Goal: Transaction & Acquisition: Purchase product/service

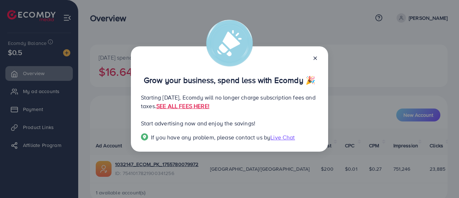
click at [314, 59] on icon at bounding box center [316, 58] width 6 height 6
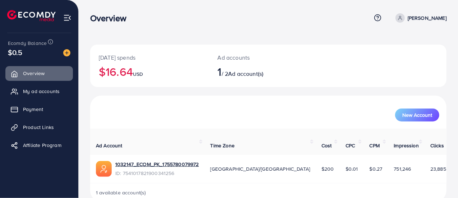
scroll to position [8, 0]
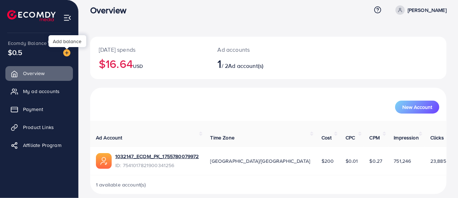
click at [66, 54] on img at bounding box center [66, 52] width 7 height 7
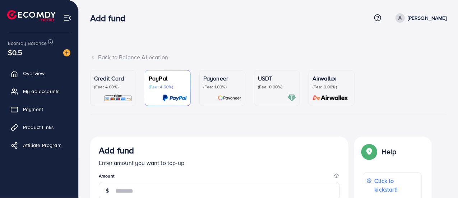
click at [116, 86] on p "(Fee: 4.00%)" at bounding box center [113, 87] width 38 height 6
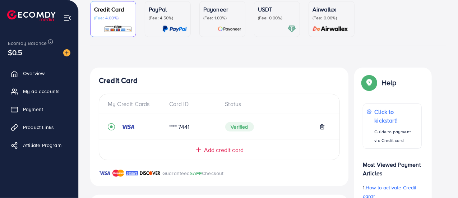
scroll to position [71, 0]
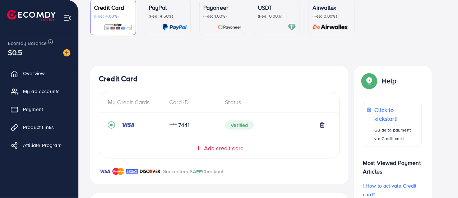
click at [137, 102] on div "My Credit Cards" at bounding box center [136, 102] width 56 height 8
click at [120, 100] on div "My Credit Cards" at bounding box center [136, 102] width 56 height 8
click at [205, 147] on span "Add credit card" at bounding box center [223, 148] width 39 height 8
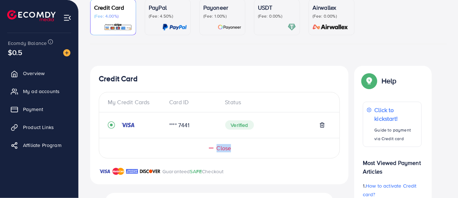
click at [205, 147] on div "Close" at bounding box center [218, 148] width 211 height 8
click at [205, 147] on span "Add credit card" at bounding box center [223, 148] width 39 height 8
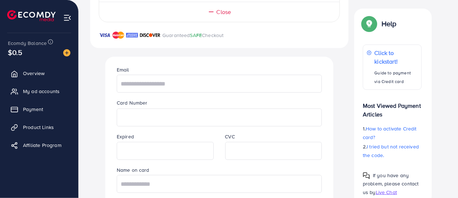
scroll to position [207, 0]
click at [271, 88] on input "text" at bounding box center [219, 83] width 205 height 18
drag, startPoint x: 247, startPoint y: 77, endPoint x: 102, endPoint y: 84, distance: 145.5
click at [102, 84] on div "**********" at bounding box center [219, 143] width 243 height 175
type input "**********"
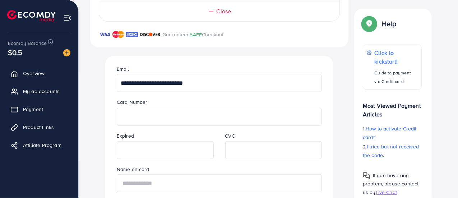
click at [147, 185] on input "text" at bounding box center [219, 183] width 205 height 18
type input "**********"
drag, startPoint x: 457, startPoint y: 97, endPoint x: 458, endPoint y: 121, distance: 23.3
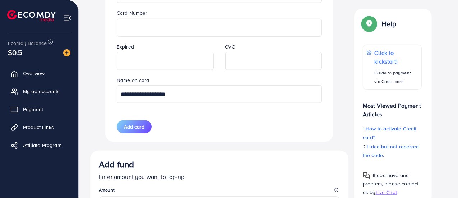
scroll to position [299, 0]
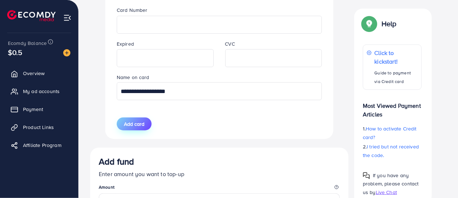
click at [130, 121] on span "Add card" at bounding box center [134, 123] width 20 height 7
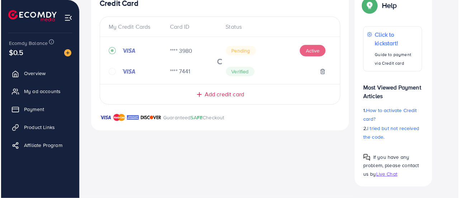
scroll to position [146, 0]
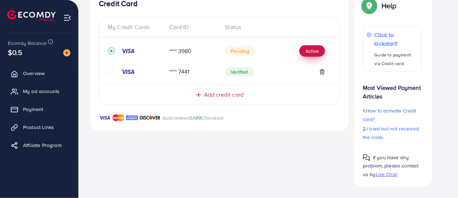
click at [311, 51] on button "Active" at bounding box center [312, 50] width 26 height 11
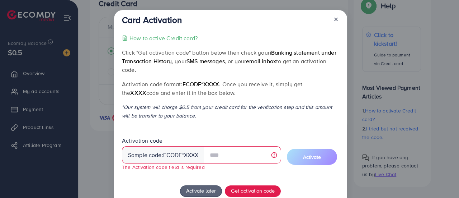
click at [174, 152] on span "ecode" at bounding box center [172, 155] width 19 height 8
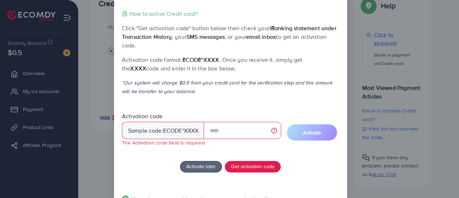
scroll to position [36, 0]
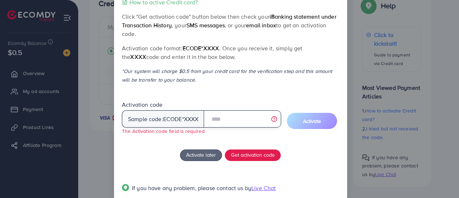
click at [243, 117] on input "text" at bounding box center [242, 118] width 77 height 17
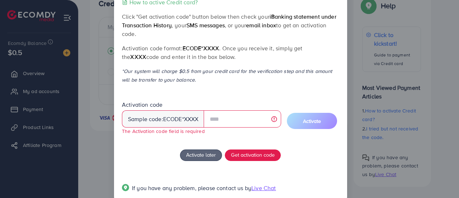
click at [228, 141] on div "How to active Credit card? Click "Get activation code" button below then check …" at bounding box center [230, 99] width 217 height 203
click at [240, 154] on span "Get activation code" at bounding box center [253, 155] width 44 height 8
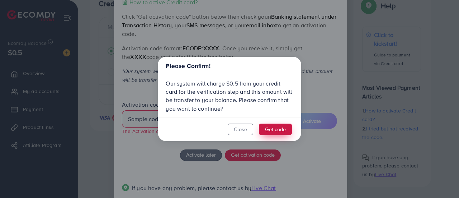
click at [276, 128] on button "Get code" at bounding box center [275, 128] width 33 height 11
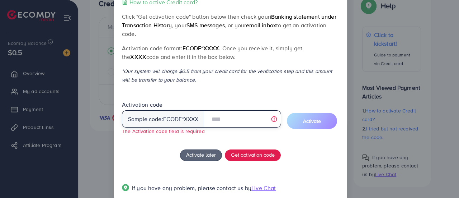
click at [218, 118] on input "text" at bounding box center [242, 118] width 77 height 17
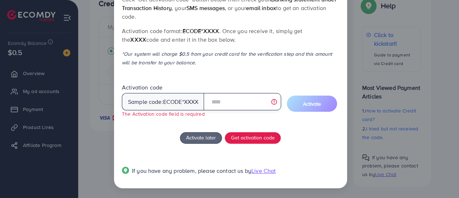
click at [222, 102] on input "text" at bounding box center [242, 101] width 77 height 17
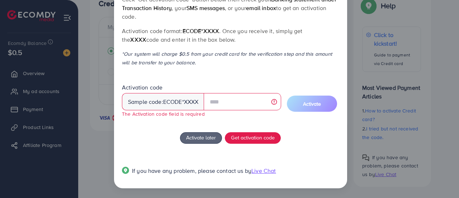
click at [228, 150] on div "How to active Credit card? Click "Get activation code" button below then check …" at bounding box center [230, 82] width 217 height 203
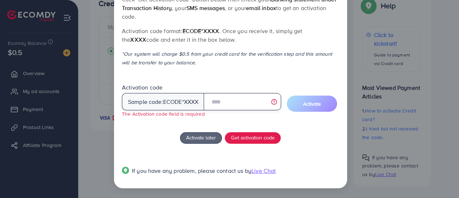
click at [229, 105] on input "text" at bounding box center [242, 101] width 77 height 17
click at [228, 105] on input "text" at bounding box center [242, 101] width 77 height 17
click at [238, 99] on input "text" at bounding box center [242, 101] width 77 height 17
click at [231, 105] on input "text" at bounding box center [242, 101] width 77 height 17
click at [275, 102] on input "**" at bounding box center [242, 101] width 77 height 17
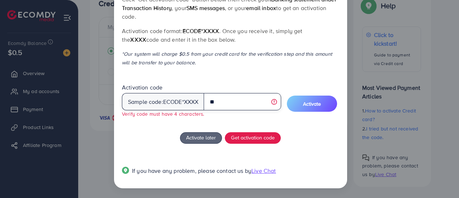
click at [248, 102] on input "**" at bounding box center [242, 101] width 77 height 17
type input "*"
click at [248, 102] on input "text" at bounding box center [242, 101] width 77 height 17
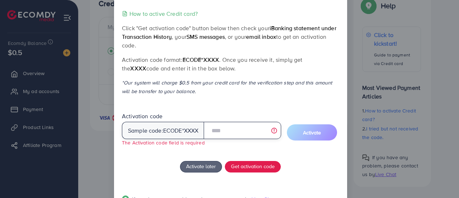
scroll to position [0, 0]
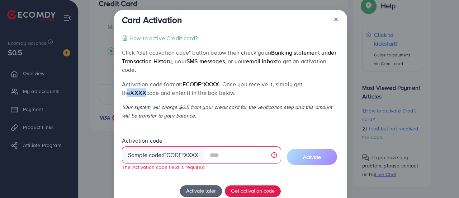
drag, startPoint x: 330, startPoint y: 82, endPoint x: 308, endPoint y: 82, distance: 21.5
click at [308, 82] on p "Activation code format: ecode*XXXX . Once you receive it, simply get the XXXX c…" at bounding box center [230, 88] width 217 height 17
